Goal: Task Accomplishment & Management: Use online tool/utility

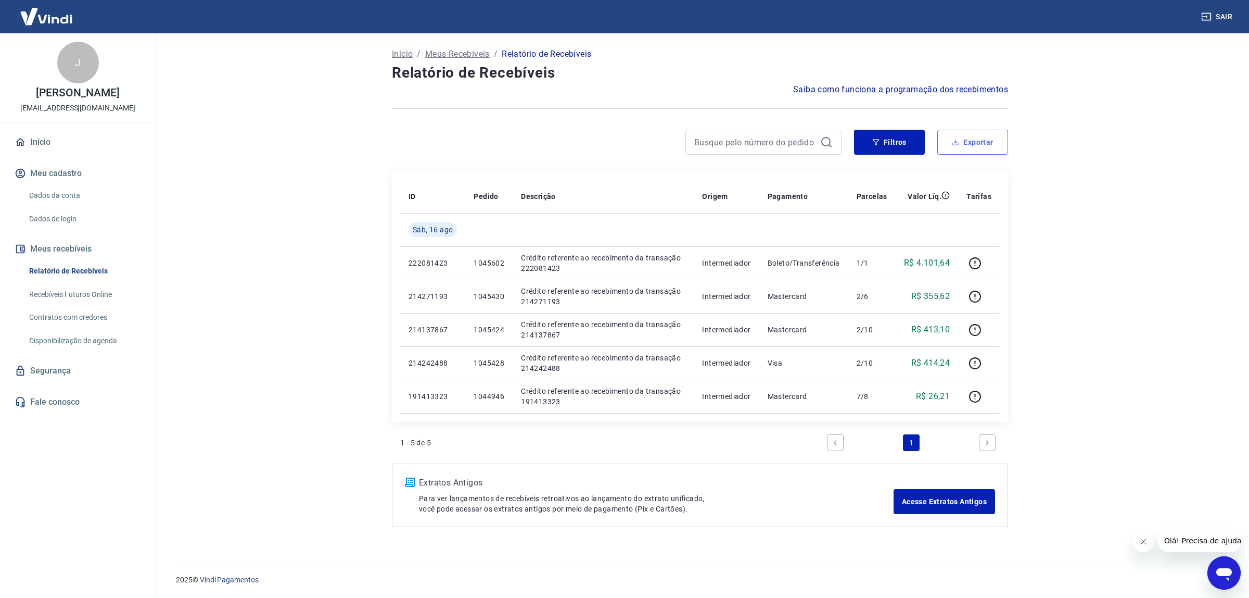
click at [966, 148] on button "Exportar" at bounding box center [973, 142] width 71 height 25
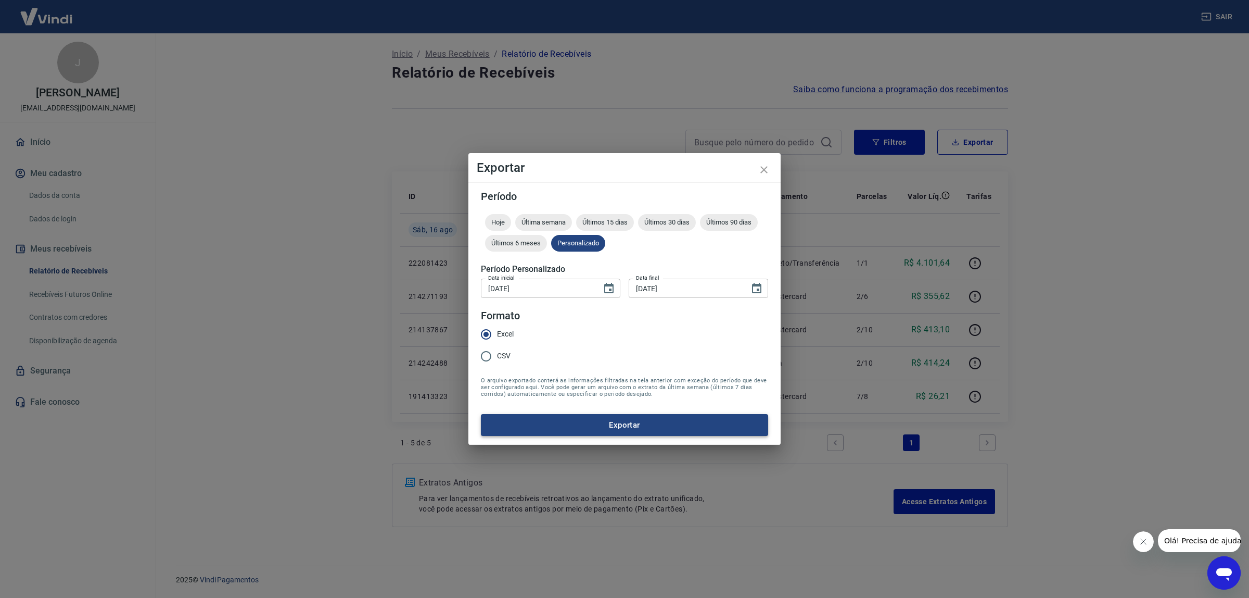
click at [550, 415] on button "Exportar" at bounding box center [624, 425] width 287 height 22
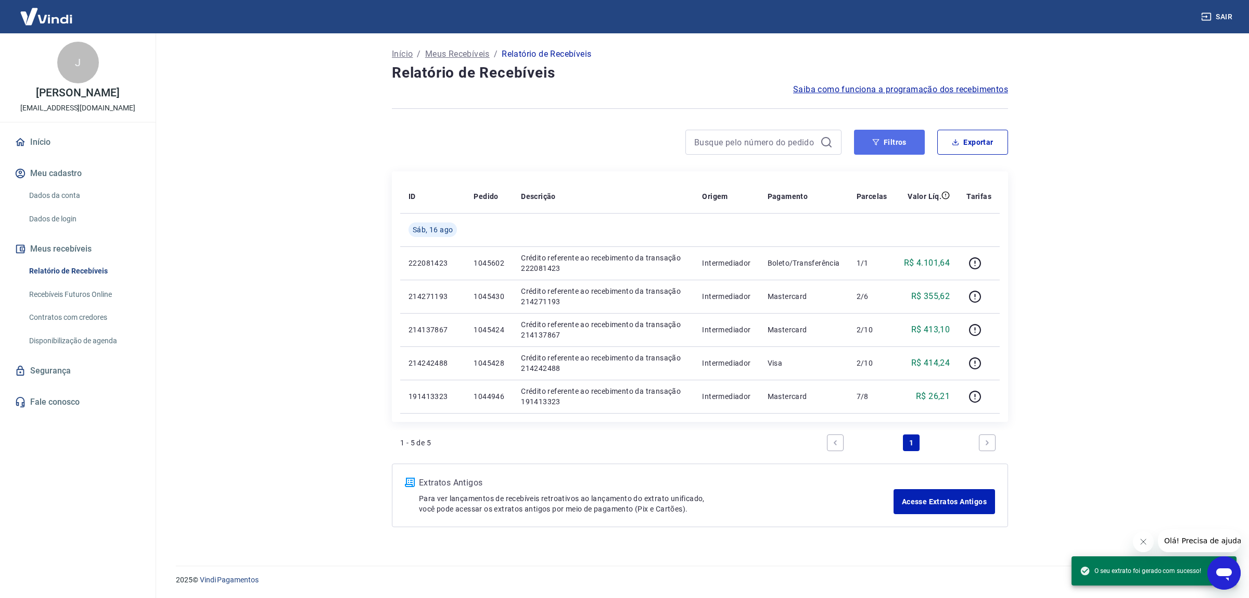
click at [895, 149] on button "Filtros" at bounding box center [889, 142] width 71 height 25
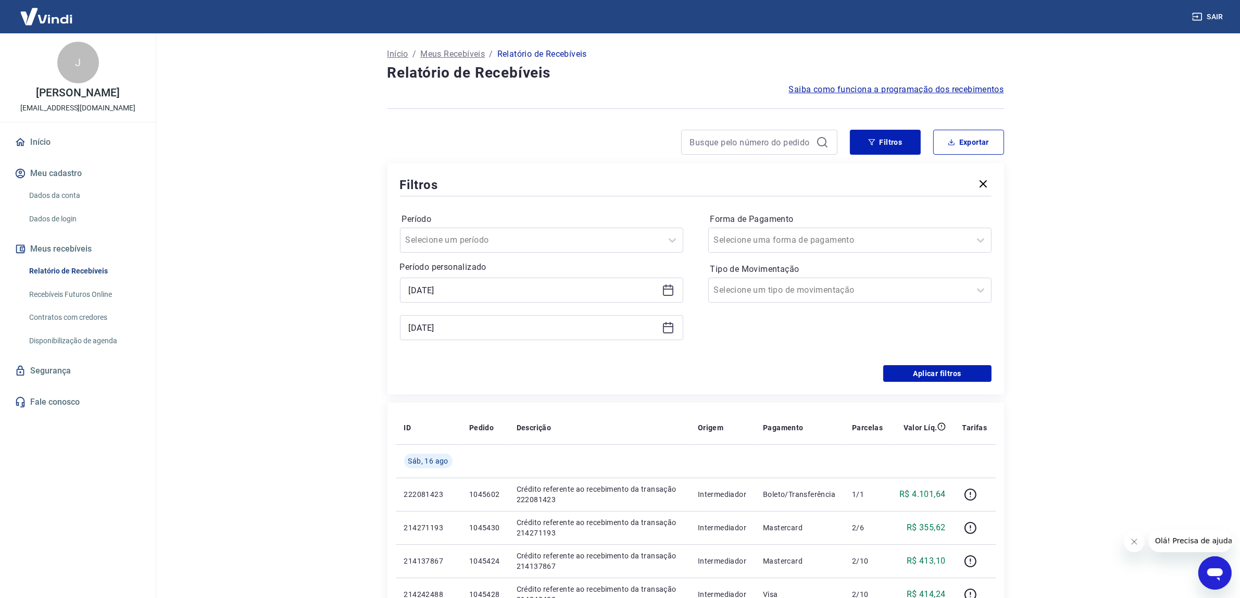
click at [672, 290] on icon at bounding box center [668, 290] width 10 height 10
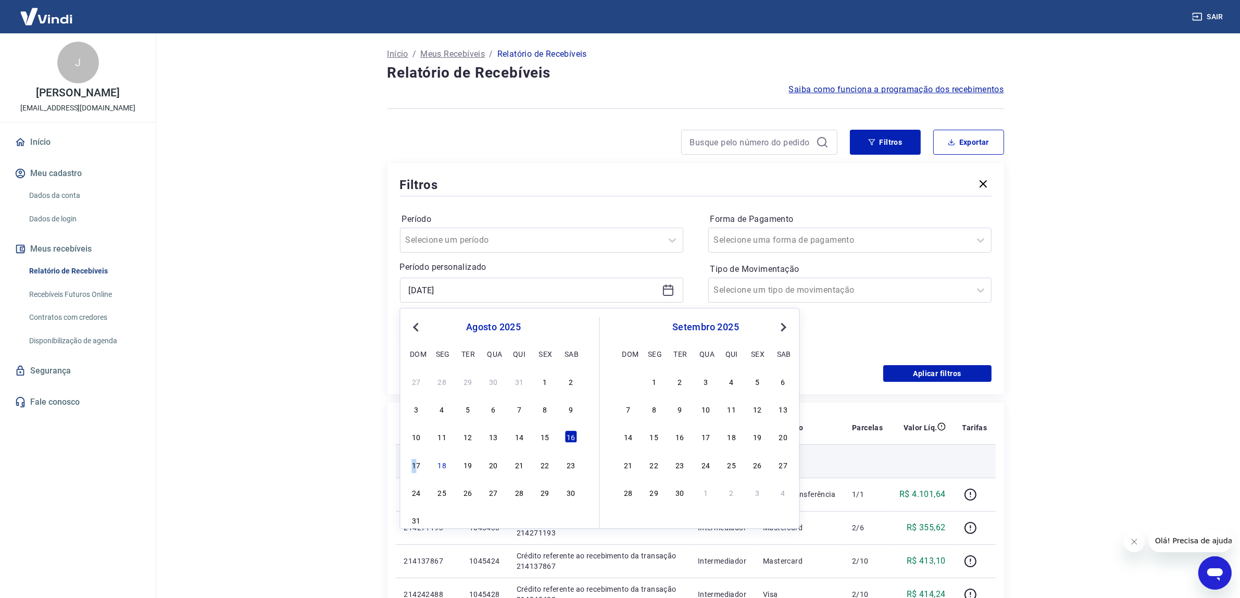
click at [414, 465] on div "17" at bounding box center [416, 464] width 12 height 12
type input "[DATE]"
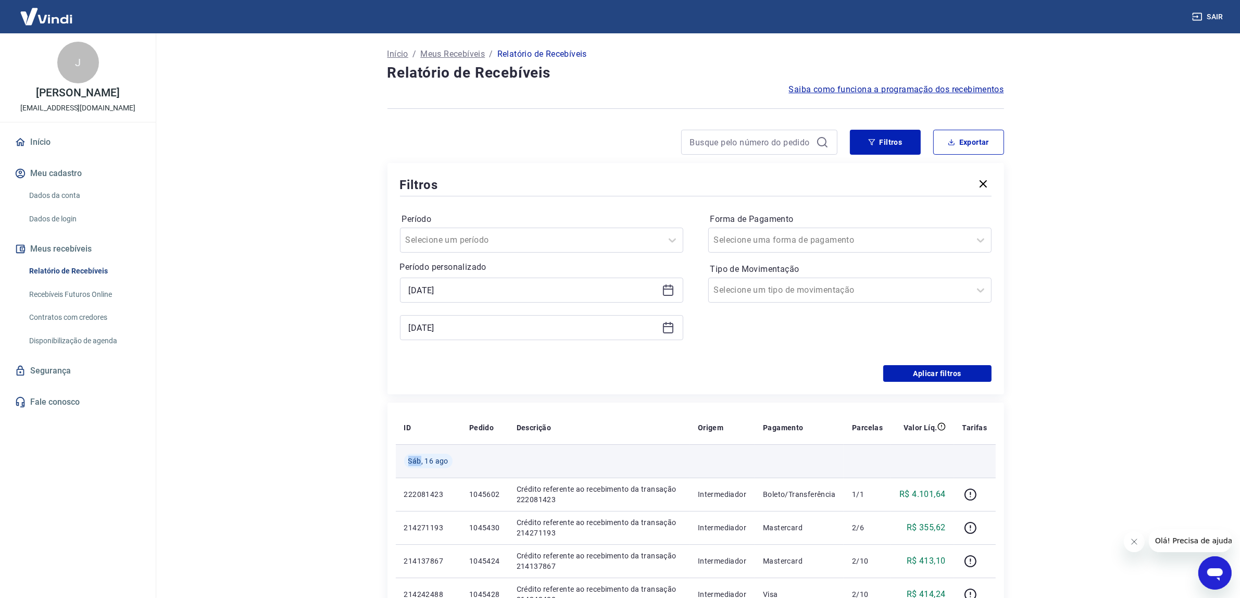
click at [414, 466] on span "Sáb, 16 ago" at bounding box center [428, 461] width 40 height 10
drag, startPoint x: 677, startPoint y: 314, endPoint x: 664, endPoint y: 322, distance: 15.2
click at [668, 319] on div "Selected date: [DATE] [DATE] [DATE]" at bounding box center [541, 308] width 283 height 62
click at [664, 322] on icon at bounding box center [668, 327] width 12 height 12
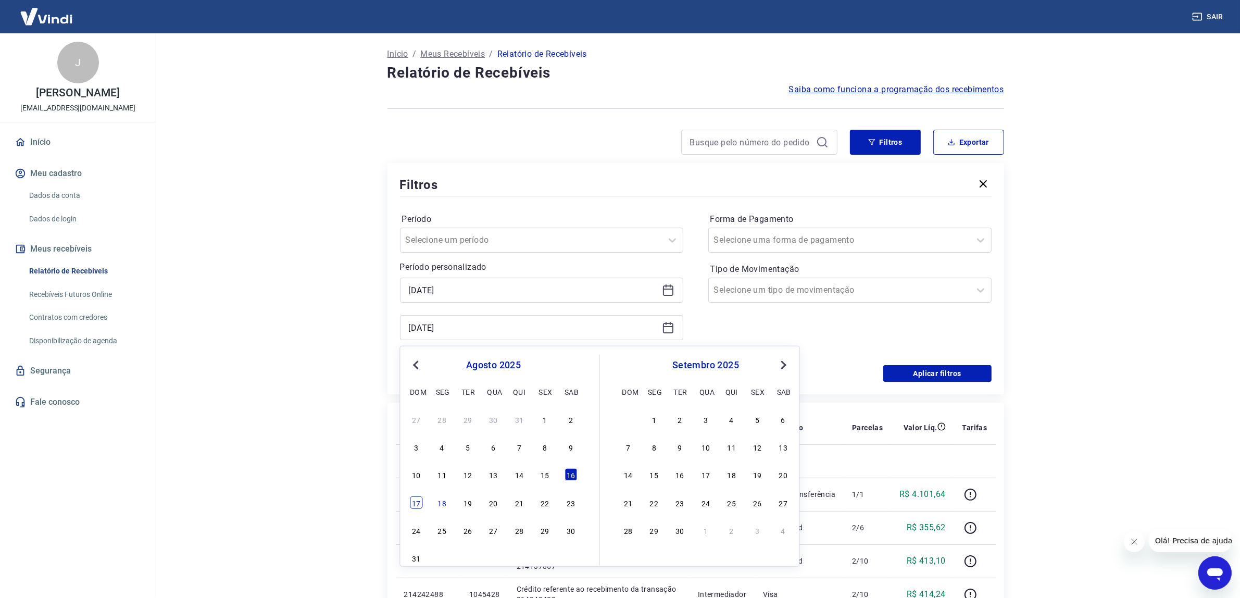
click at [416, 500] on div "17" at bounding box center [416, 502] width 12 height 12
type input "[DATE]"
click at [416, 500] on td "222081423" at bounding box center [428, 493] width 65 height 33
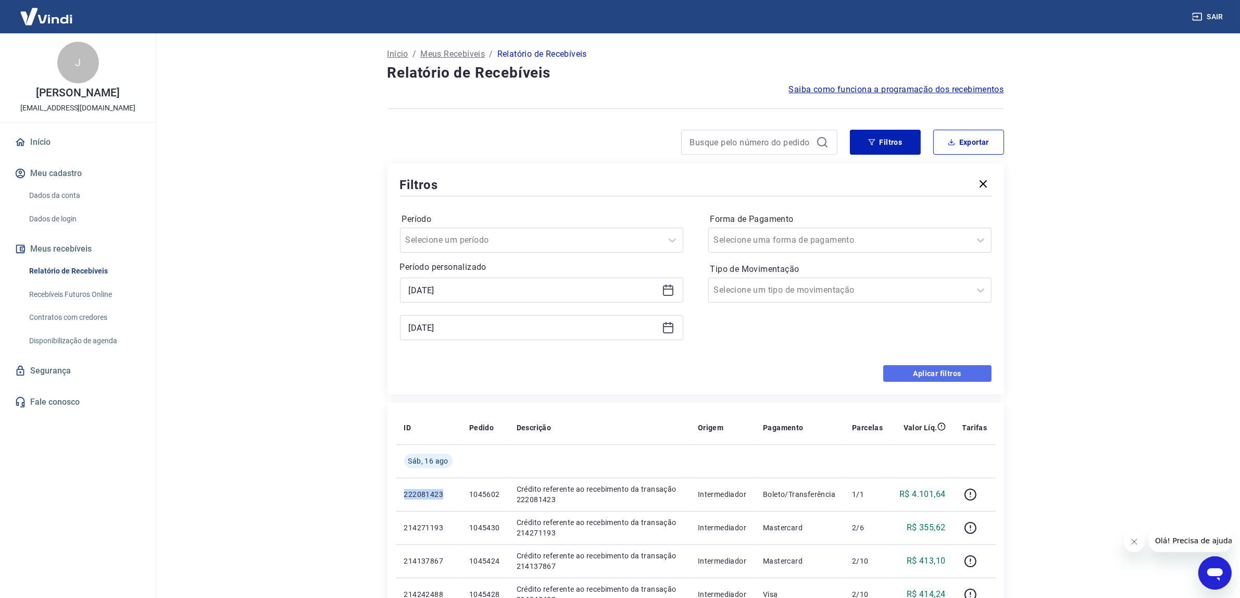
click at [936, 379] on button "Aplicar filtros" at bounding box center [937, 373] width 108 height 17
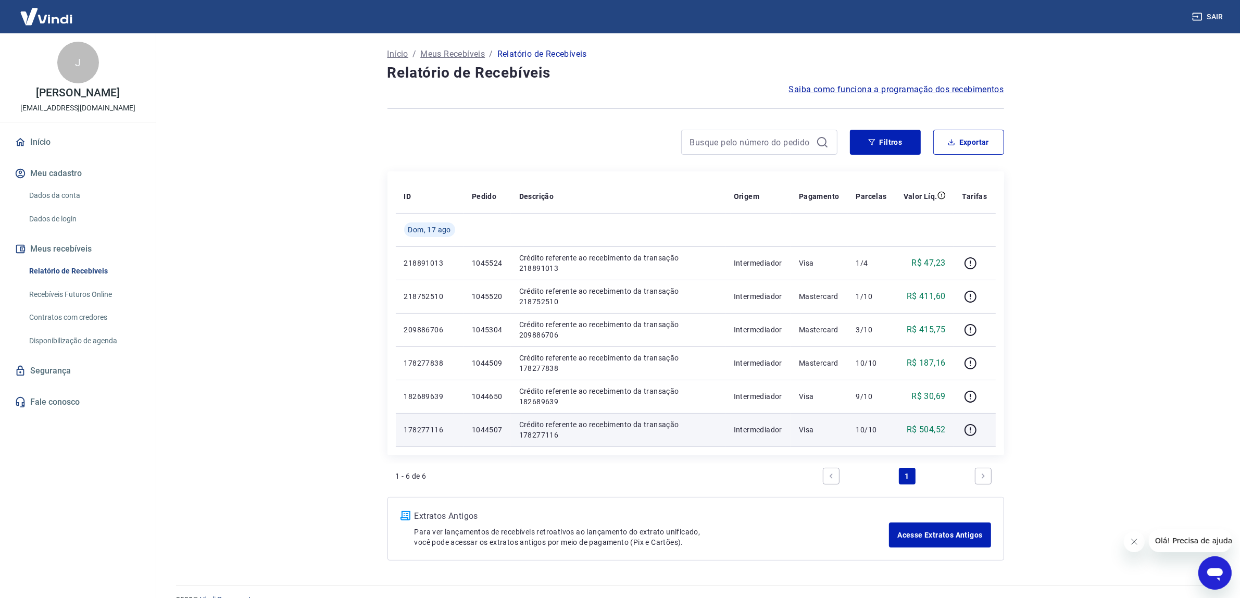
scroll to position [20, 0]
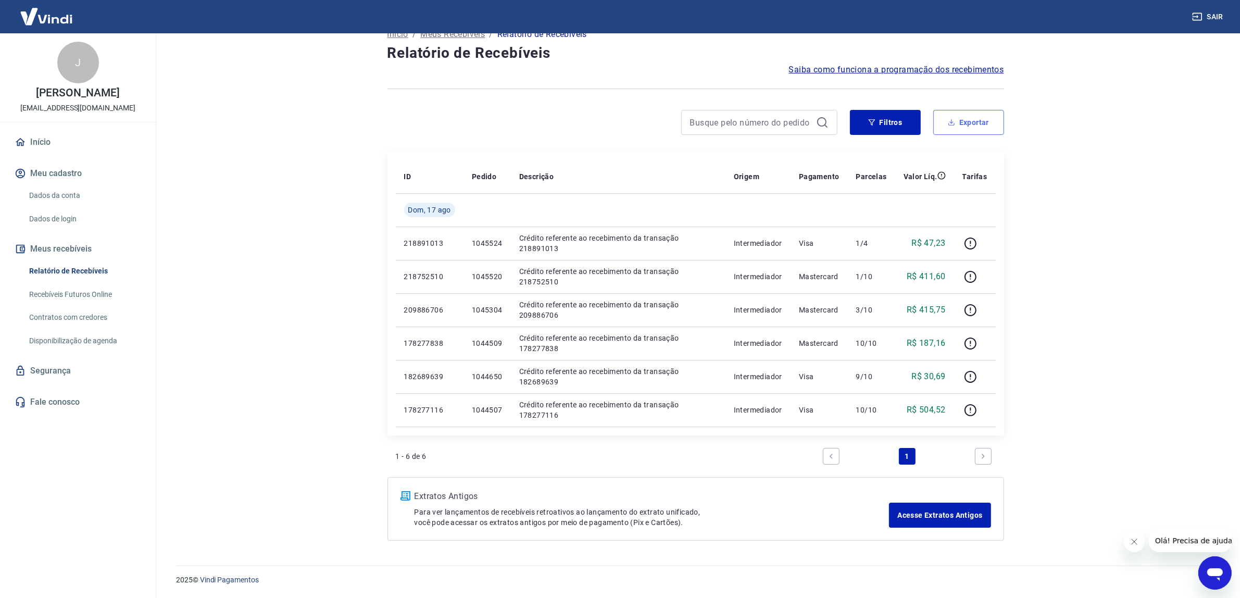
click at [984, 125] on button "Exportar" at bounding box center [968, 122] width 71 height 25
type input "[DATE]"
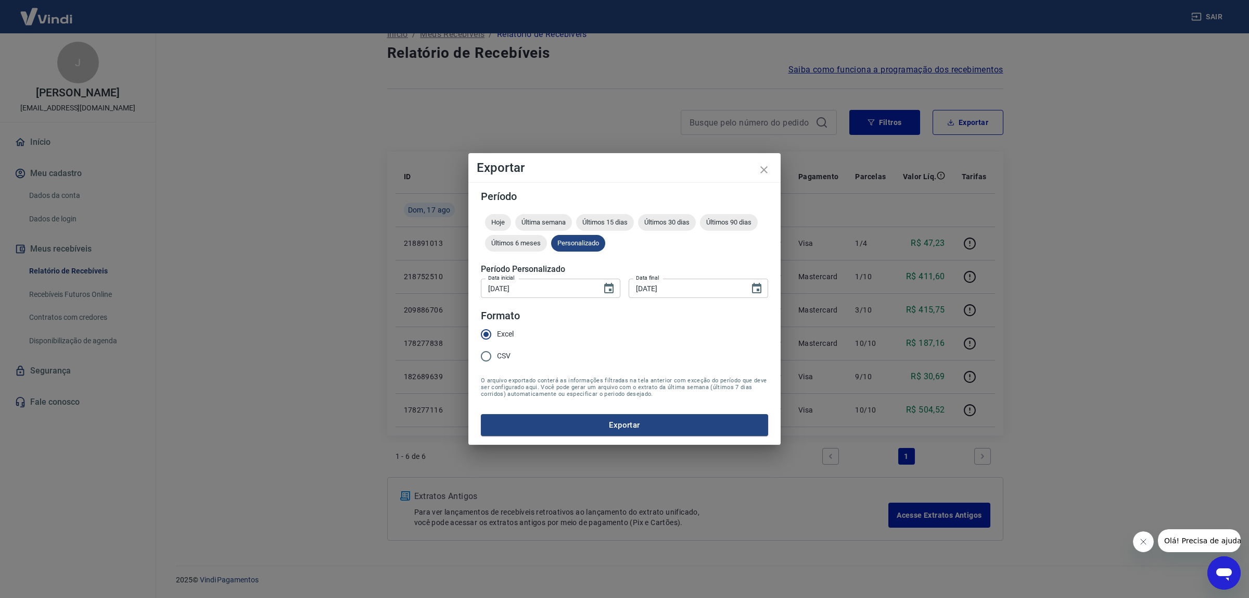
click at [724, 426] on button "Exportar" at bounding box center [624, 425] width 287 height 22
